Goal: Find specific fact: Find specific page/section

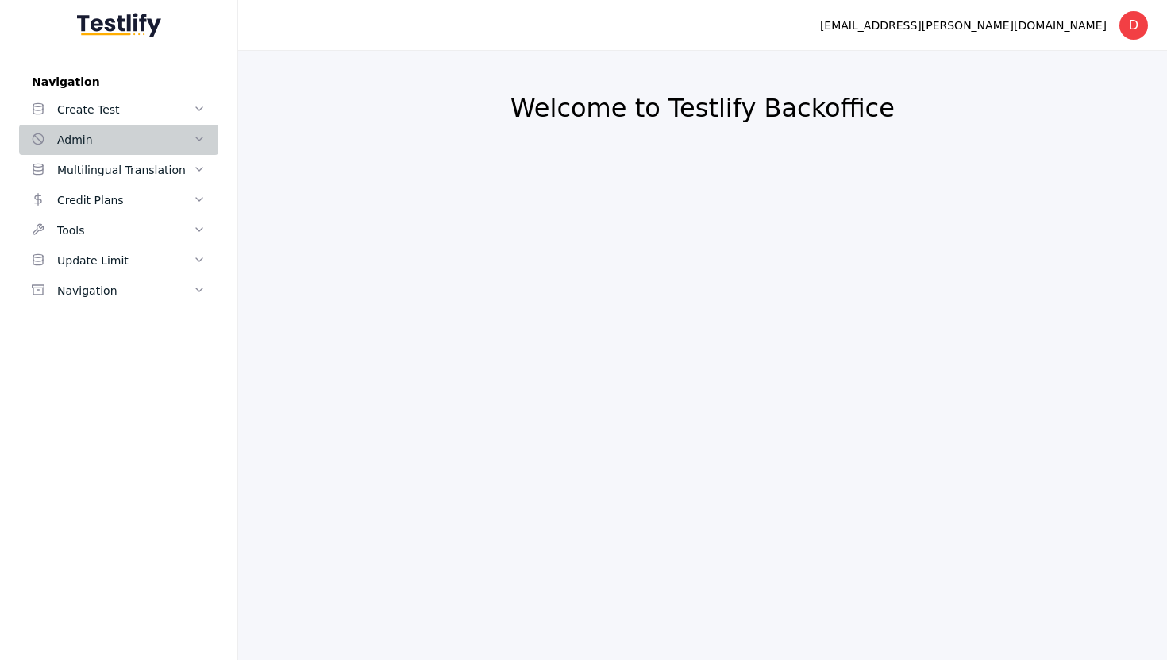
click at [143, 145] on div "Admin" at bounding box center [125, 139] width 136 height 19
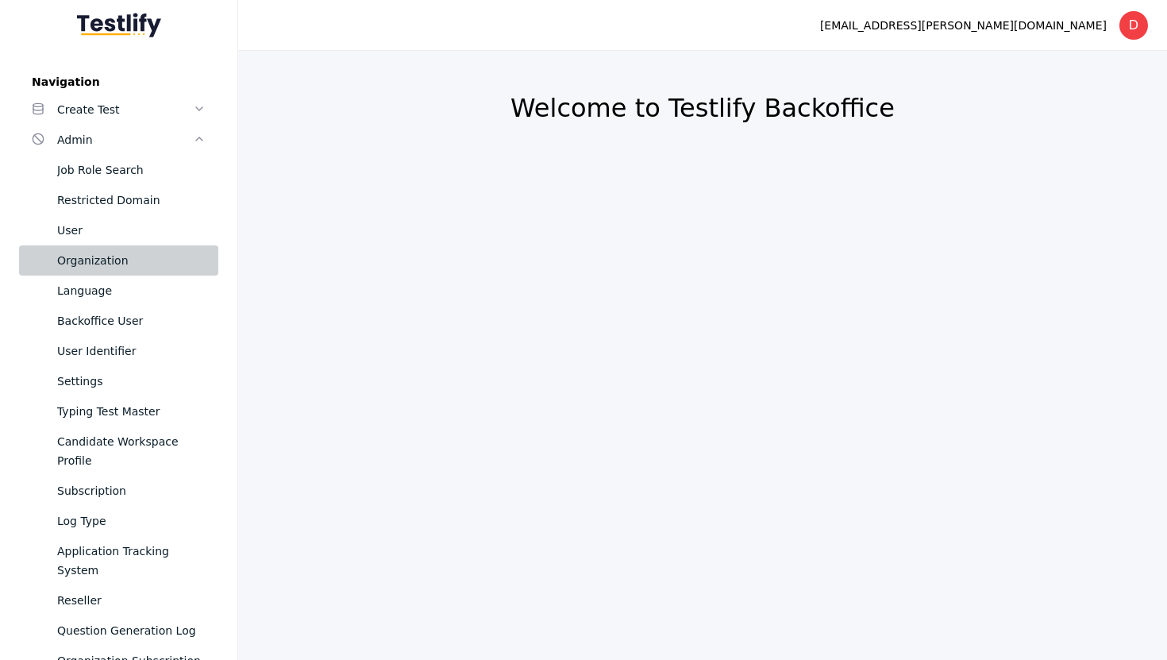
click at [98, 256] on div "Organization" at bounding box center [131, 260] width 148 height 19
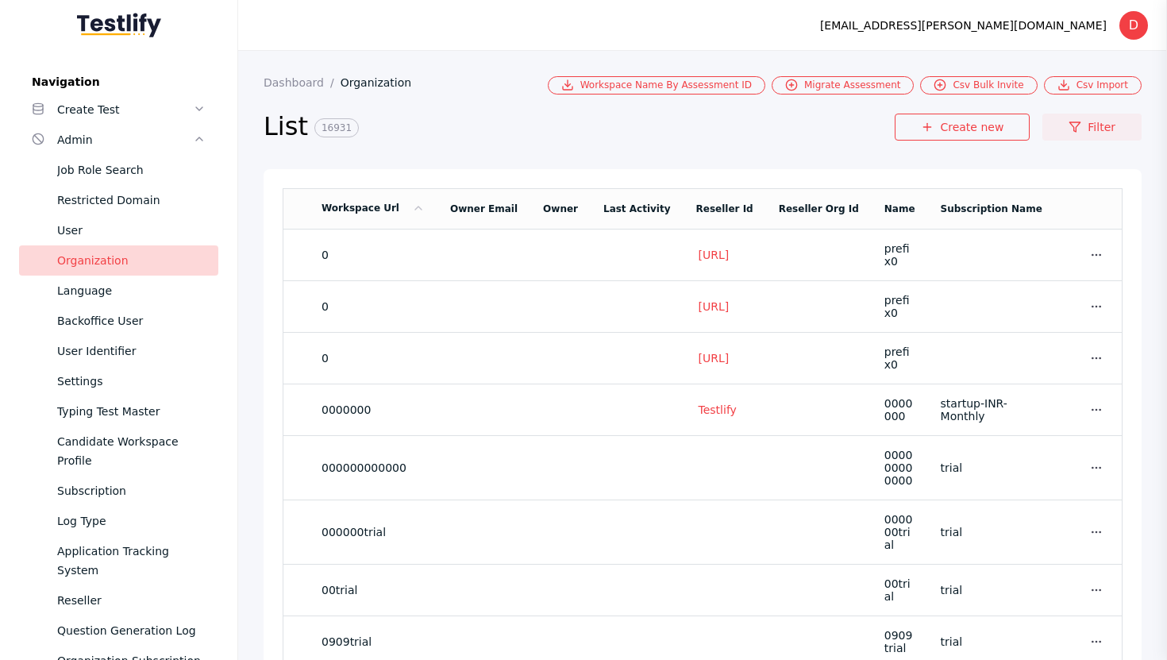
click at [1107, 131] on link "Filter" at bounding box center [1091, 126] width 99 height 27
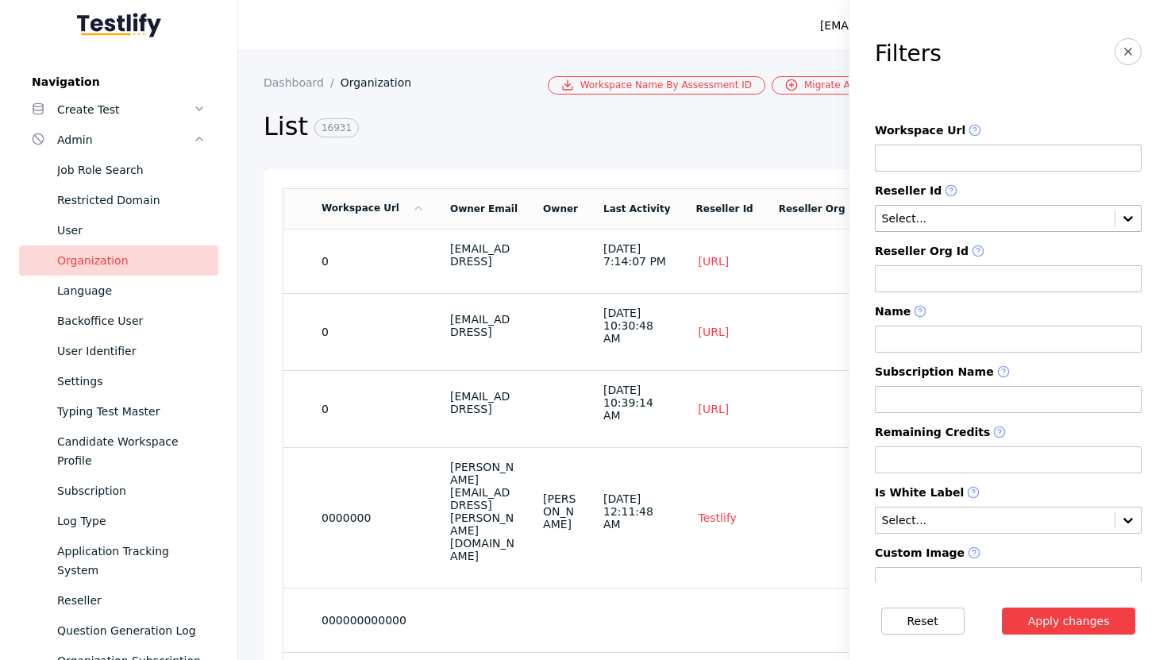
click at [947, 222] on input "text" at bounding box center [994, 219] width 229 height 13
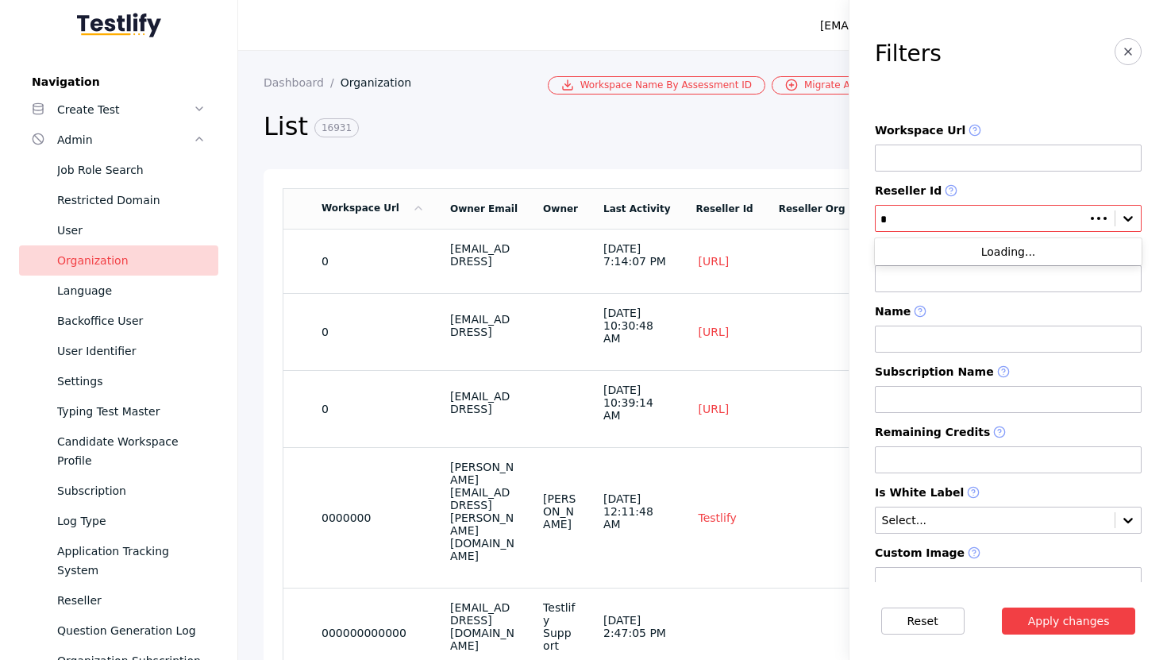
type input "**"
click at [971, 254] on div "Virat Reseller" at bounding box center [1008, 251] width 267 height 22
click at [1060, 625] on button "Apply changes" at bounding box center [1069, 620] width 134 height 27
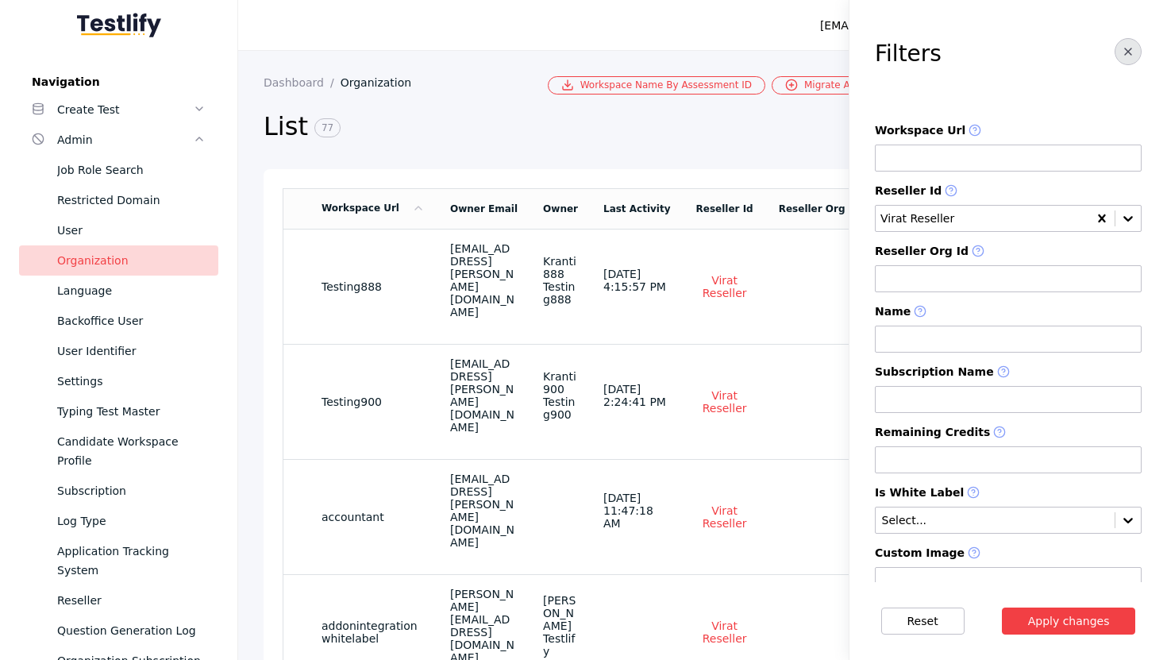
click at [1123, 56] on icon "button" at bounding box center [1127, 51] width 13 height 13
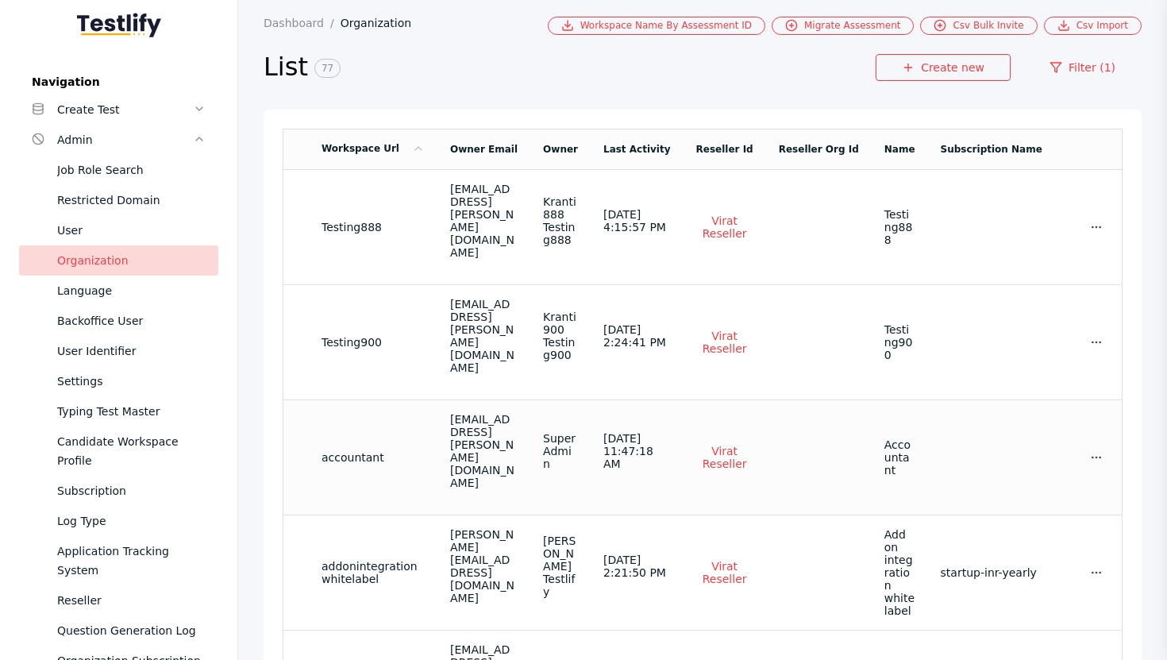
scroll to position [58, 0]
click at [429, 410] on td "accountant" at bounding box center [373, 458] width 129 height 115
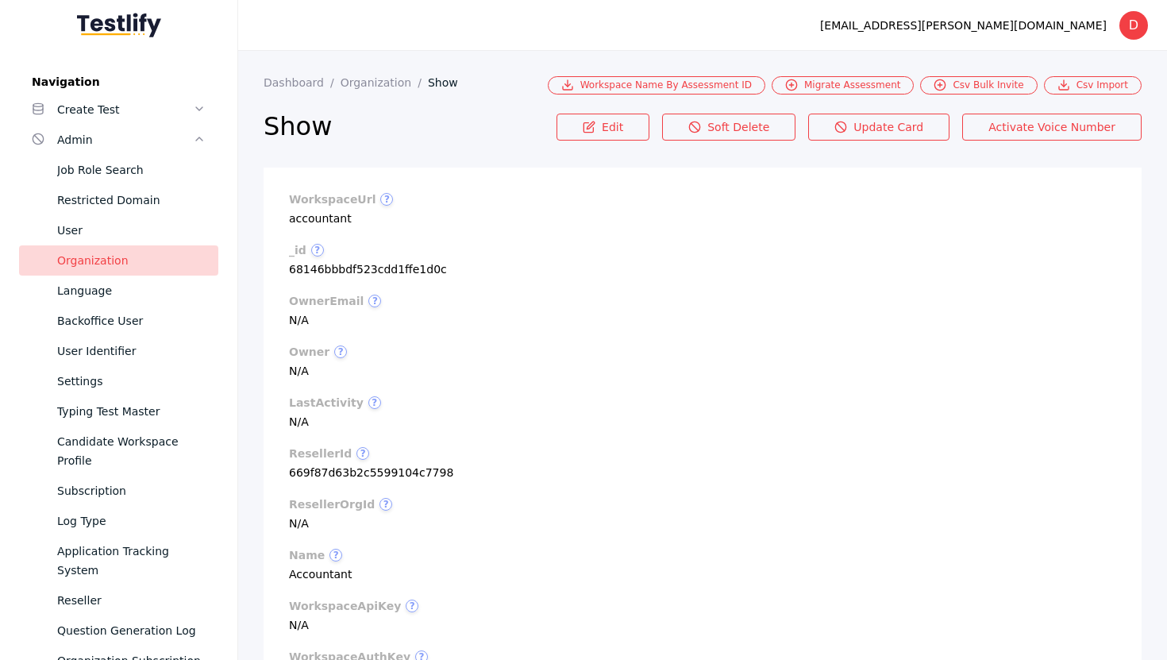
click at [321, 221] on section "workspaceUrl ? accountant" at bounding box center [702, 209] width 827 height 32
copy section "accountant"
